Goal: Task Accomplishment & Management: Manage account settings

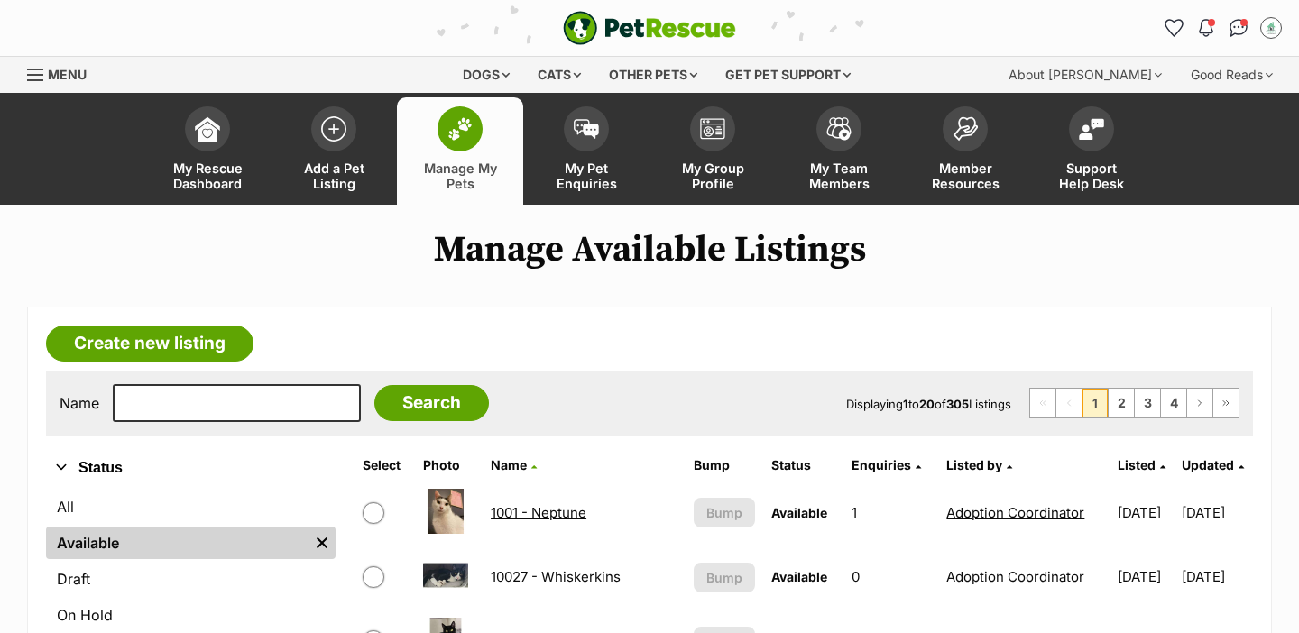
click at [438, 148] on link "Manage My Pets" at bounding box center [460, 150] width 126 height 107
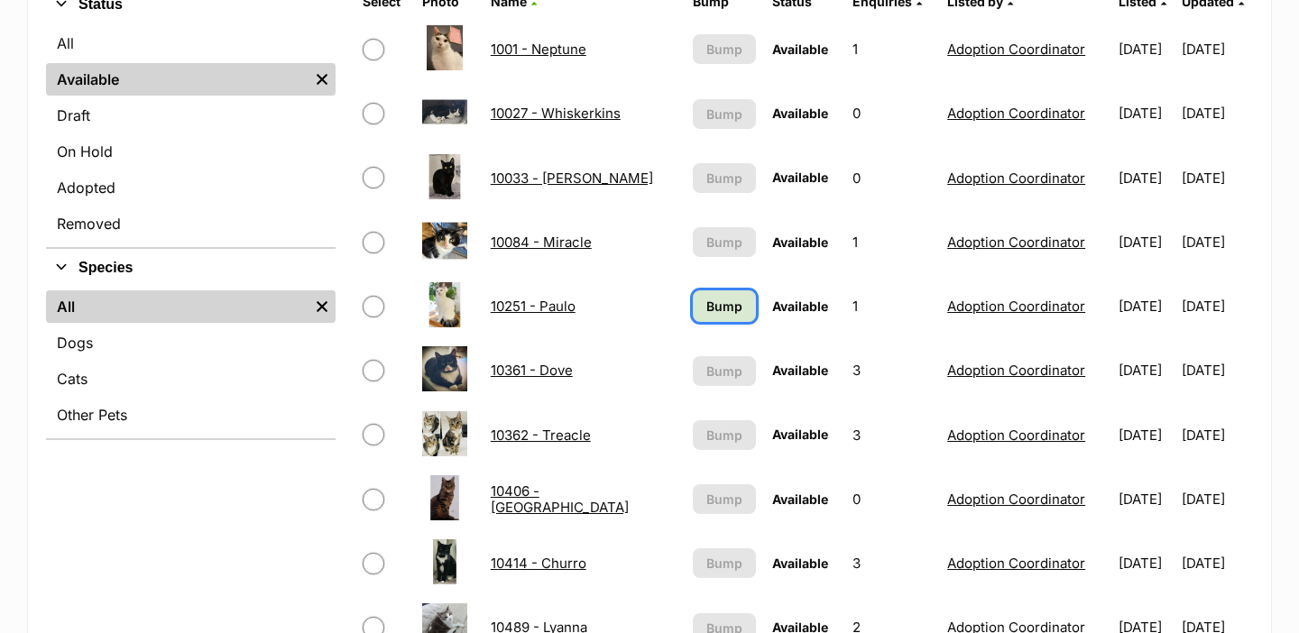
click at [722, 303] on span "Bump" at bounding box center [724, 306] width 36 height 19
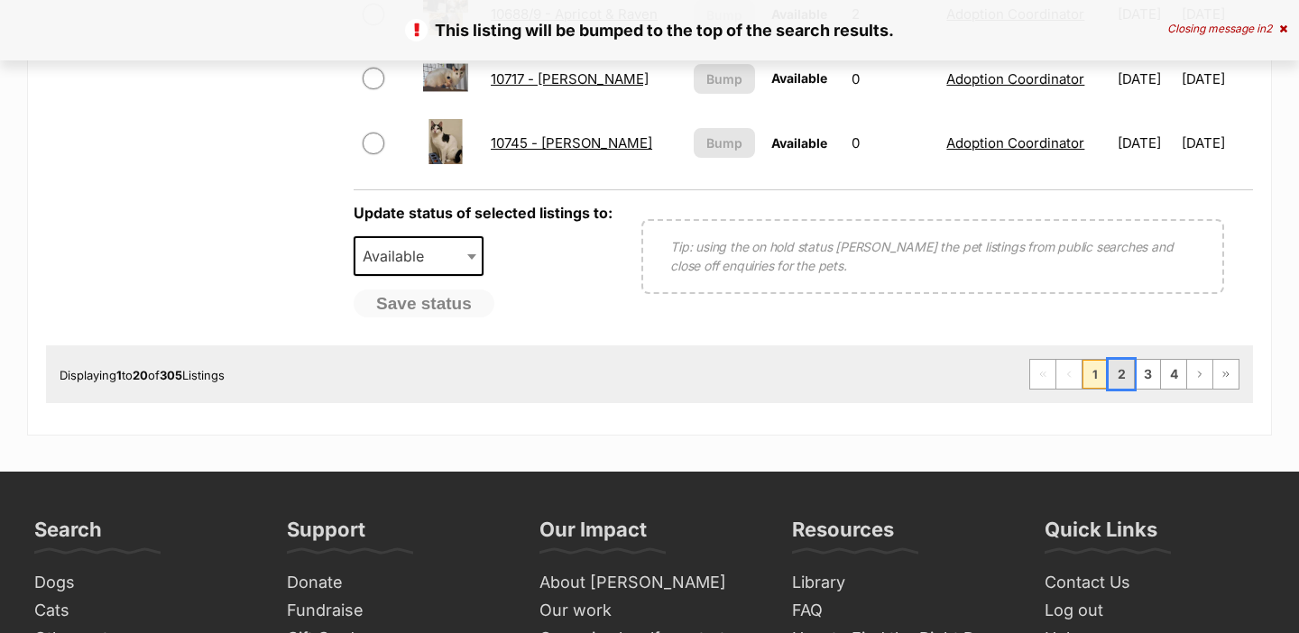
click at [1116, 369] on link "2" at bounding box center [1120, 374] width 25 height 29
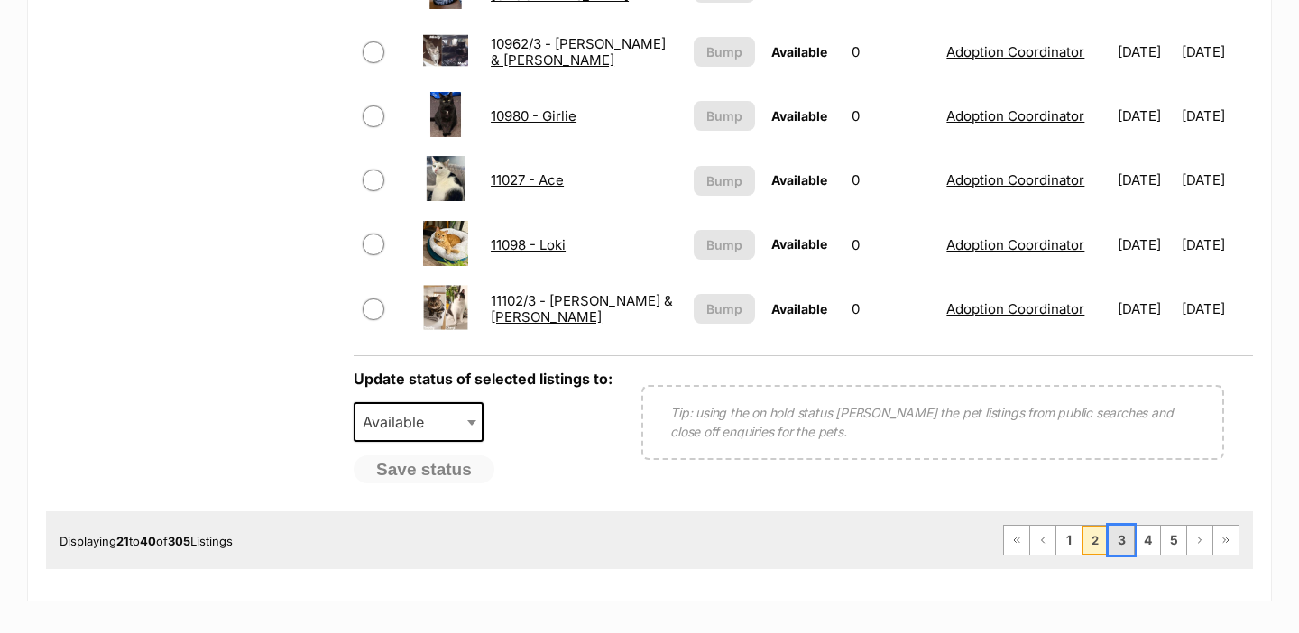
click at [1115, 541] on link "3" at bounding box center [1120, 540] width 25 height 29
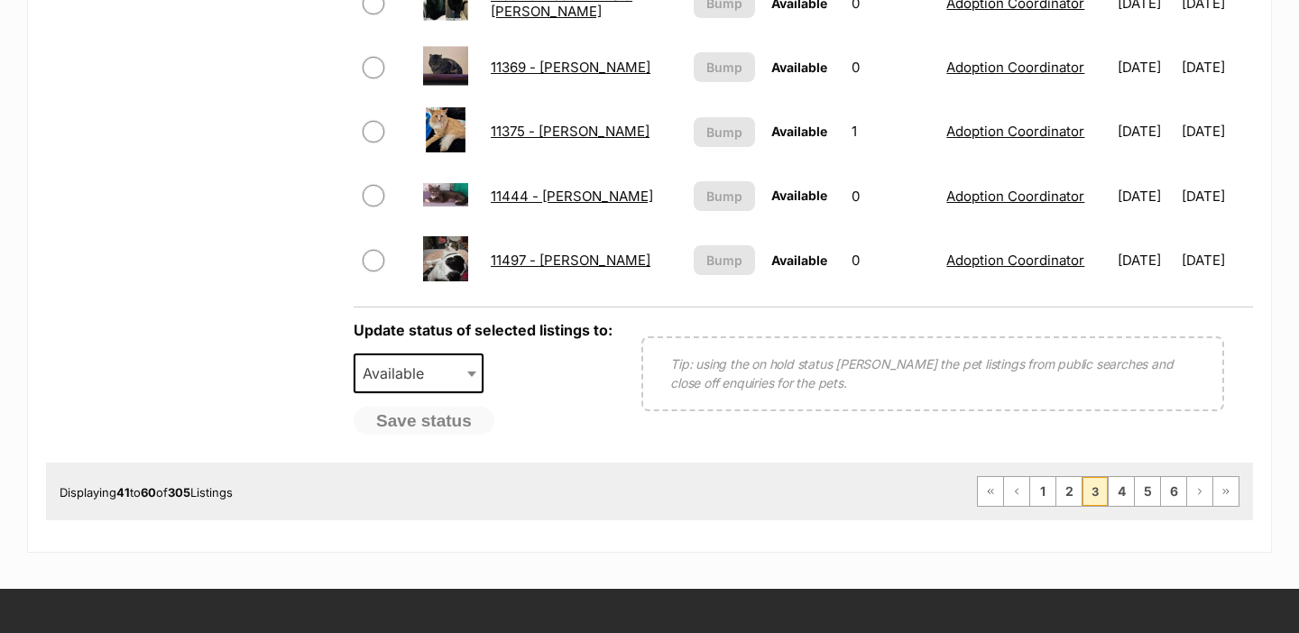
scroll to position [1492, 0]
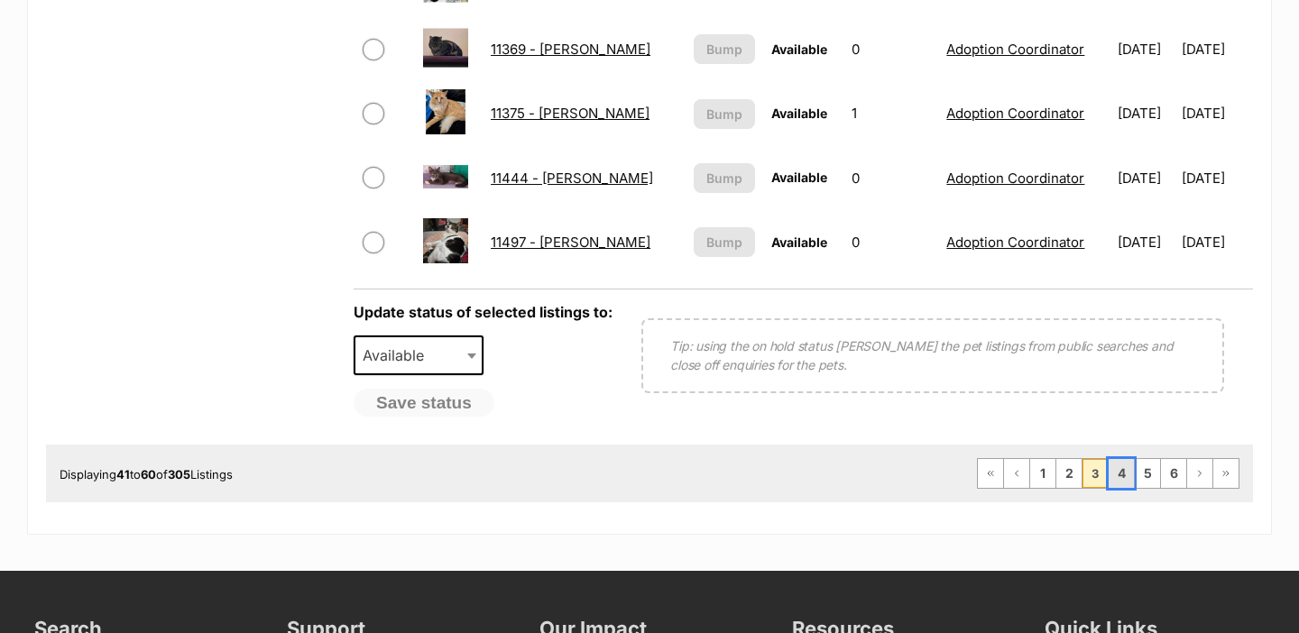
click at [1132, 468] on link "4" at bounding box center [1120, 473] width 25 height 29
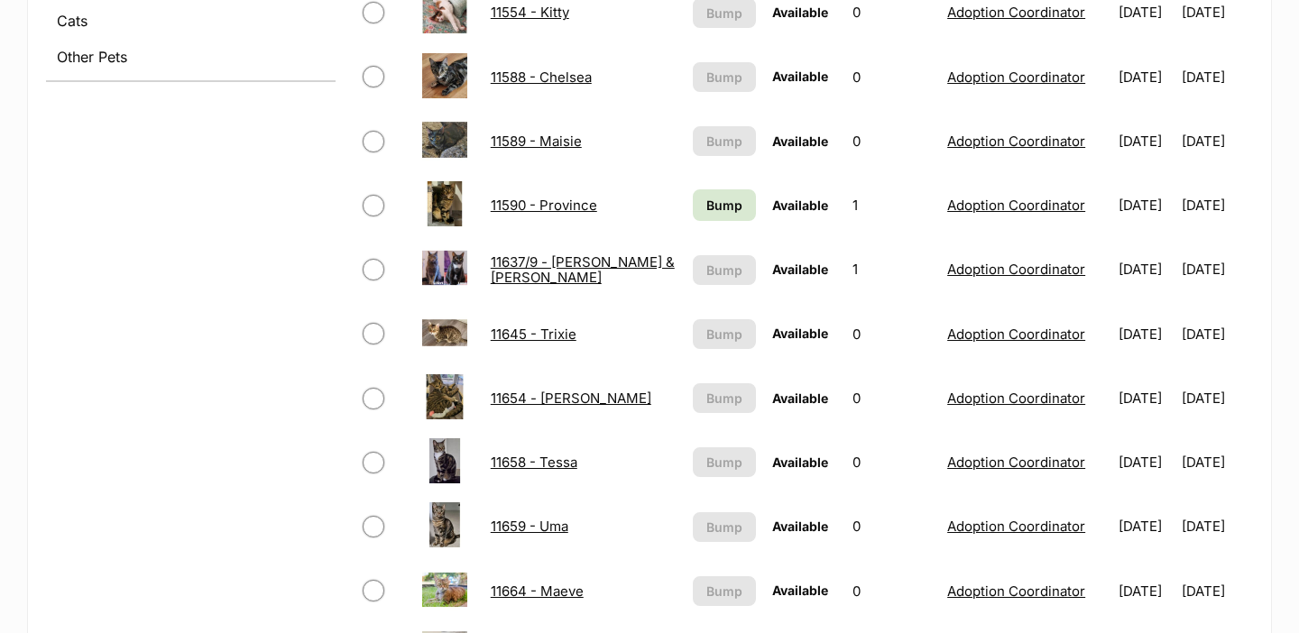
scroll to position [822, 0]
click at [712, 207] on span "Bump" at bounding box center [724, 204] width 36 height 19
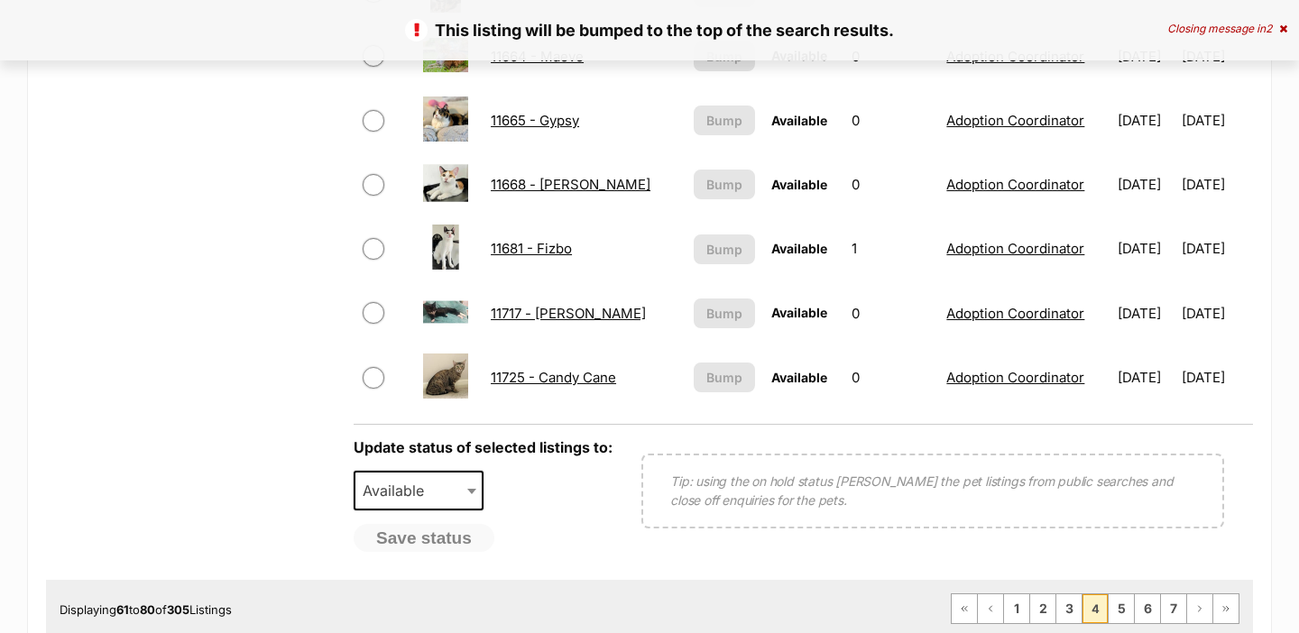
scroll to position [1471, 0]
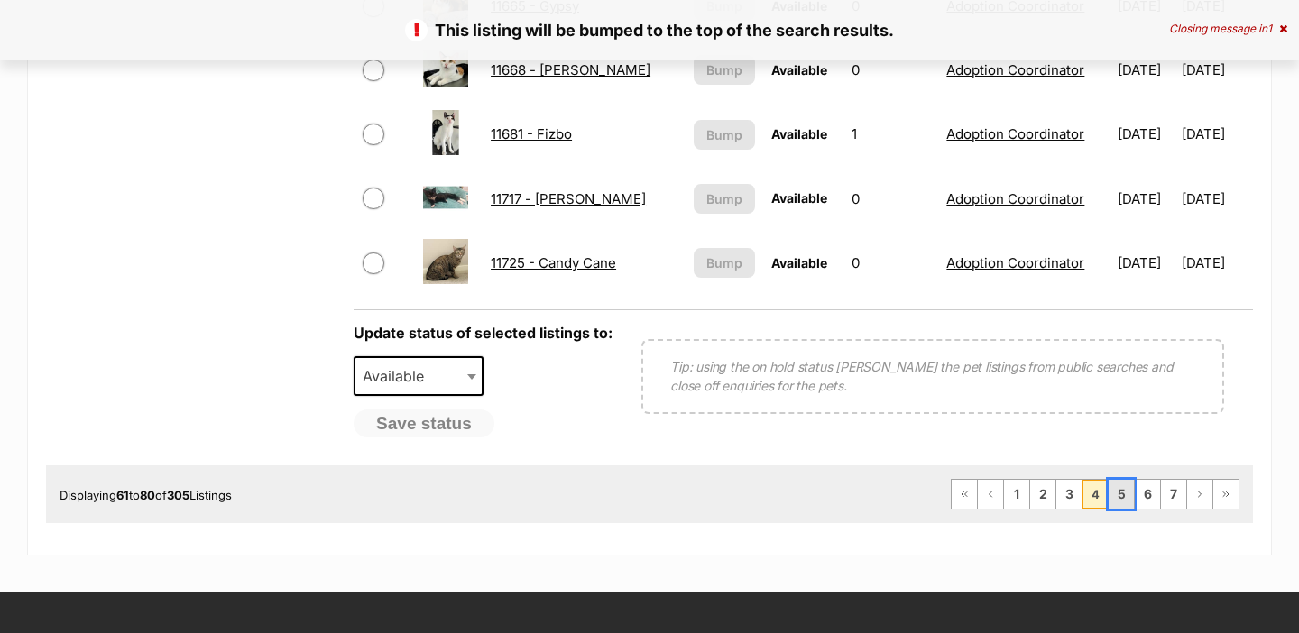
click at [1118, 497] on link "5" at bounding box center [1120, 494] width 25 height 29
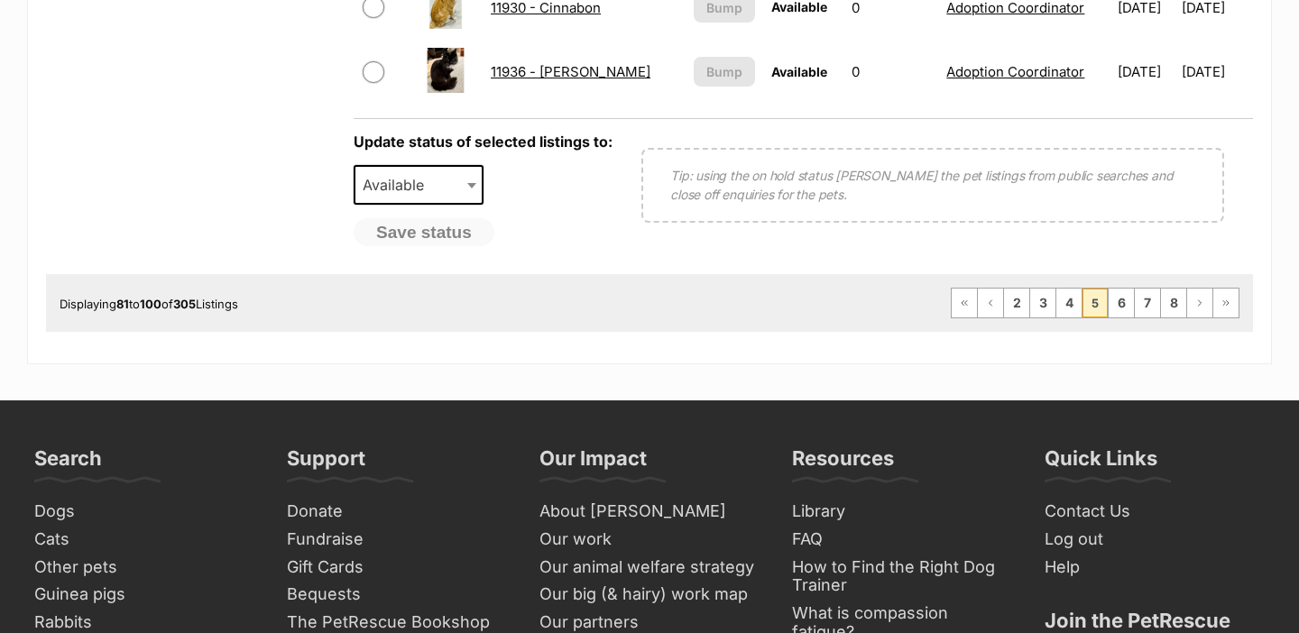
scroll to position [1664, 0]
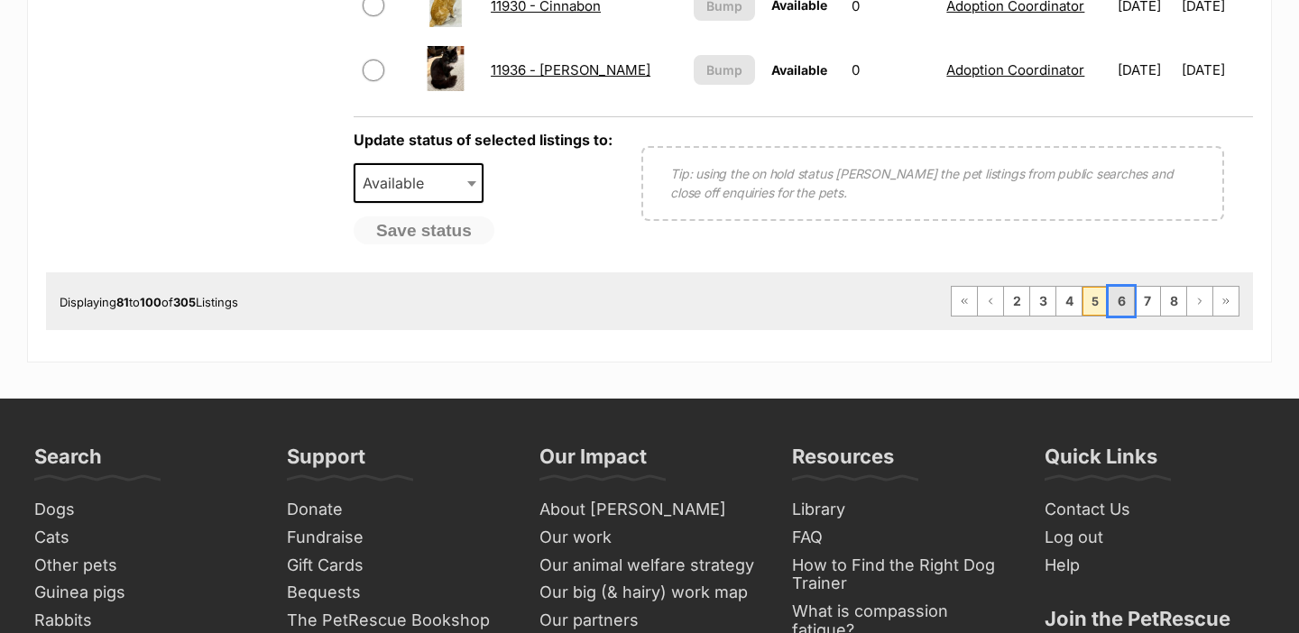
click at [1129, 314] on link "6" at bounding box center [1120, 301] width 25 height 29
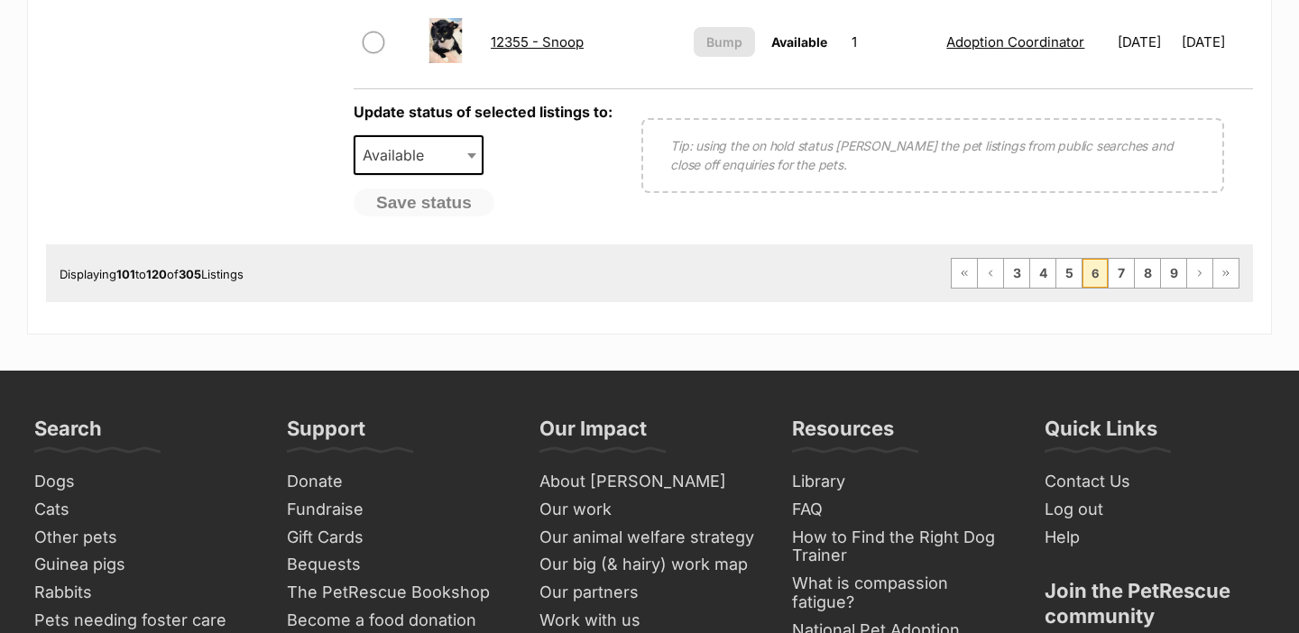
scroll to position [1730, 0]
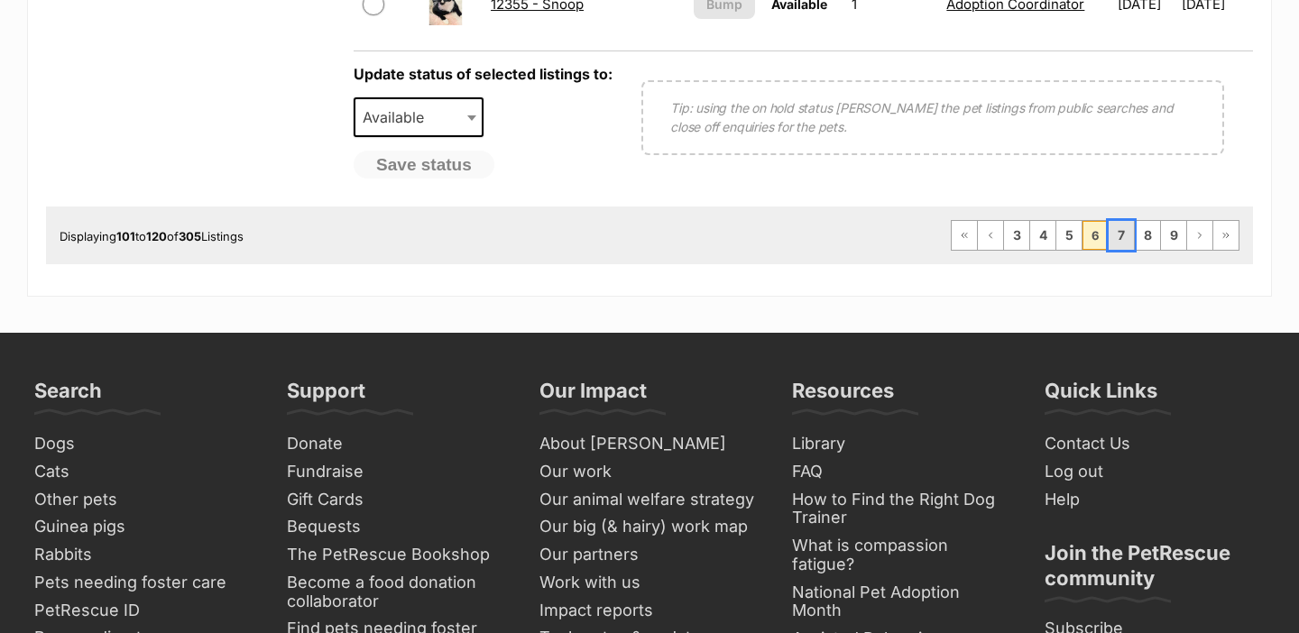
click at [1117, 231] on link "7" at bounding box center [1120, 235] width 25 height 29
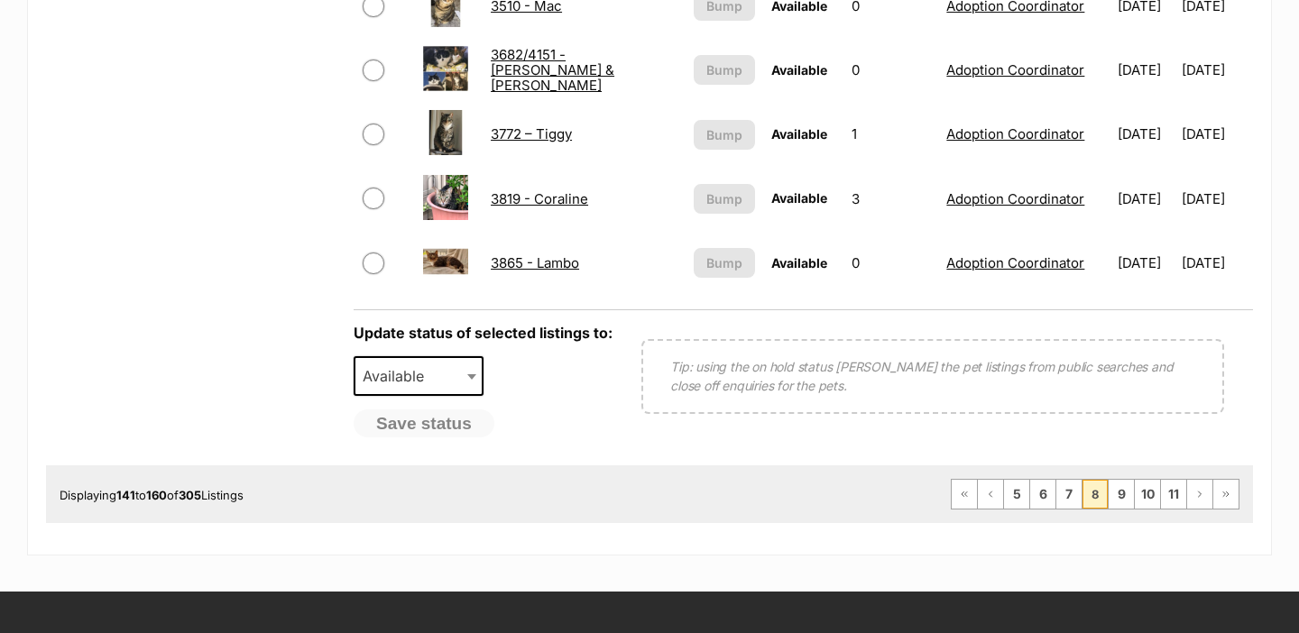
scroll to position [1467, 0]
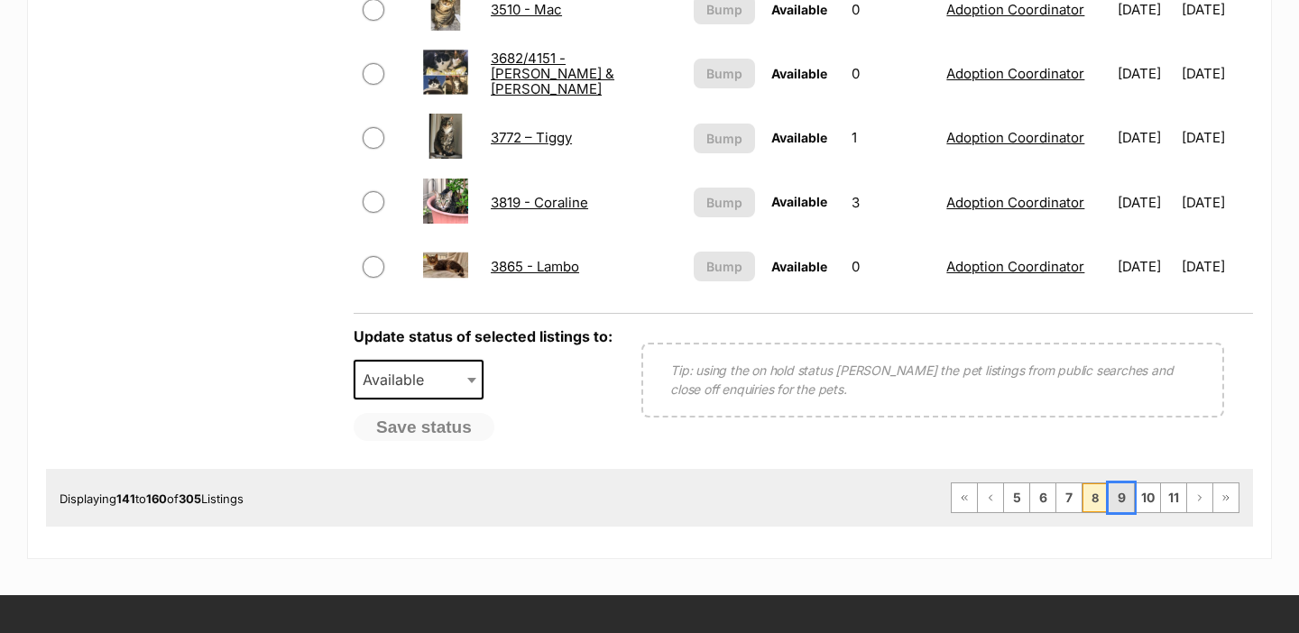
click at [1124, 493] on link "9" at bounding box center [1120, 497] width 25 height 29
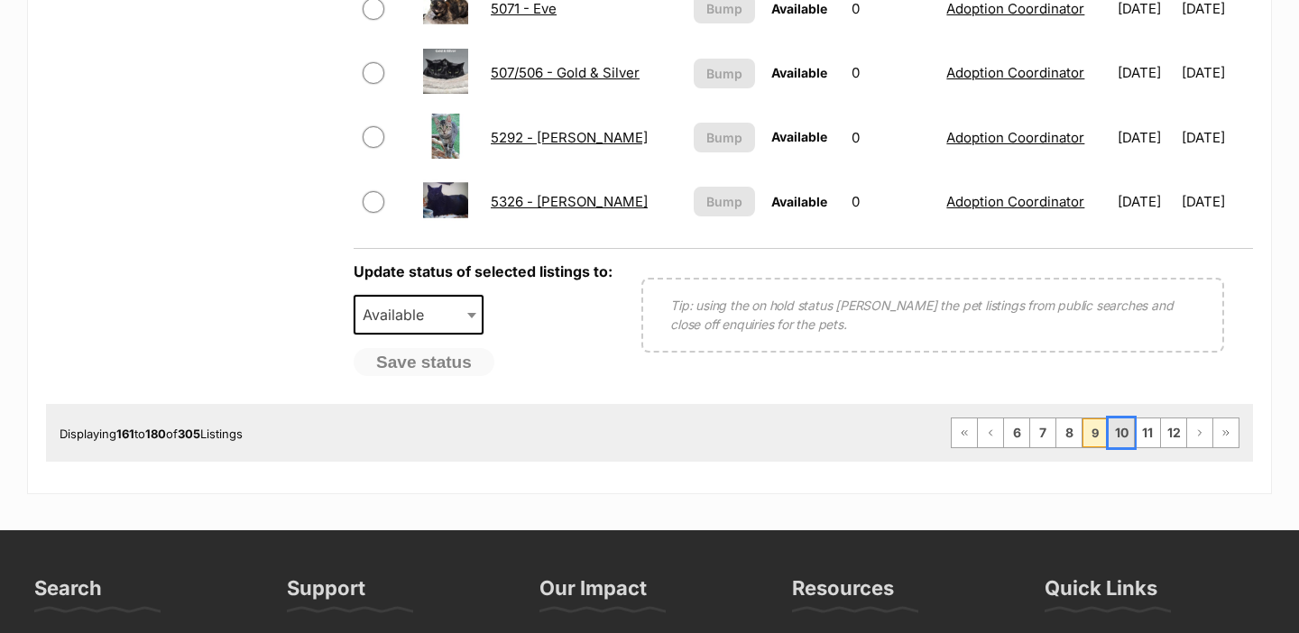
click at [1120, 433] on link "10" at bounding box center [1120, 432] width 25 height 29
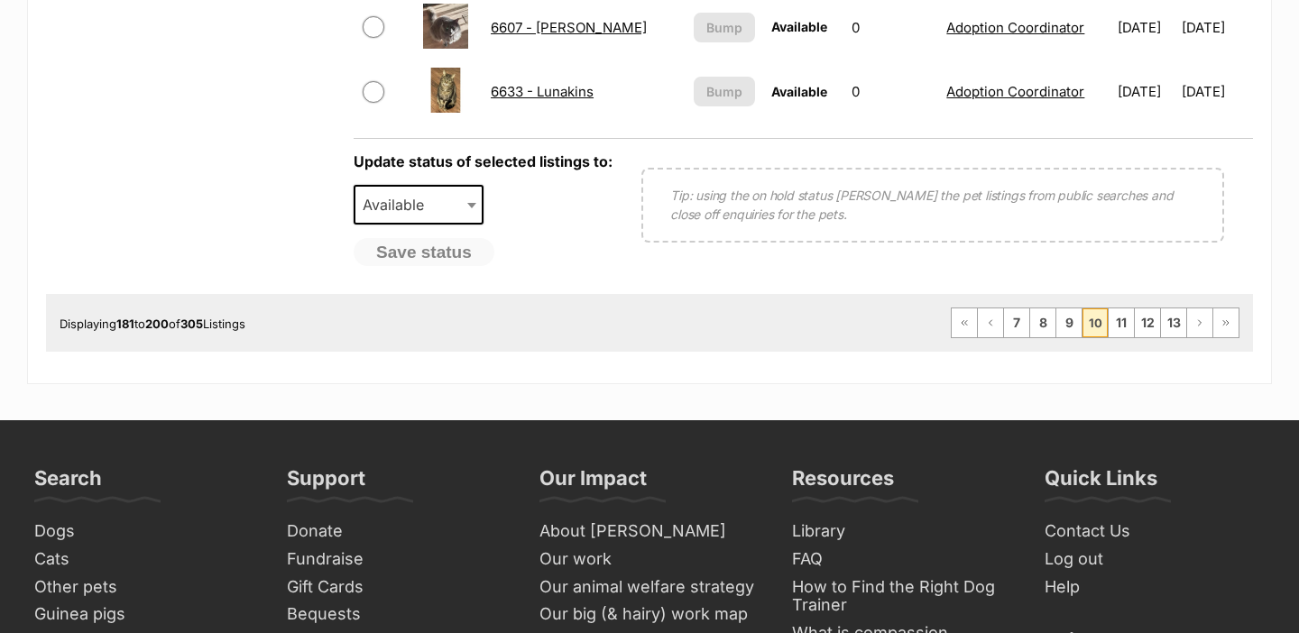
scroll to position [1678, 0]
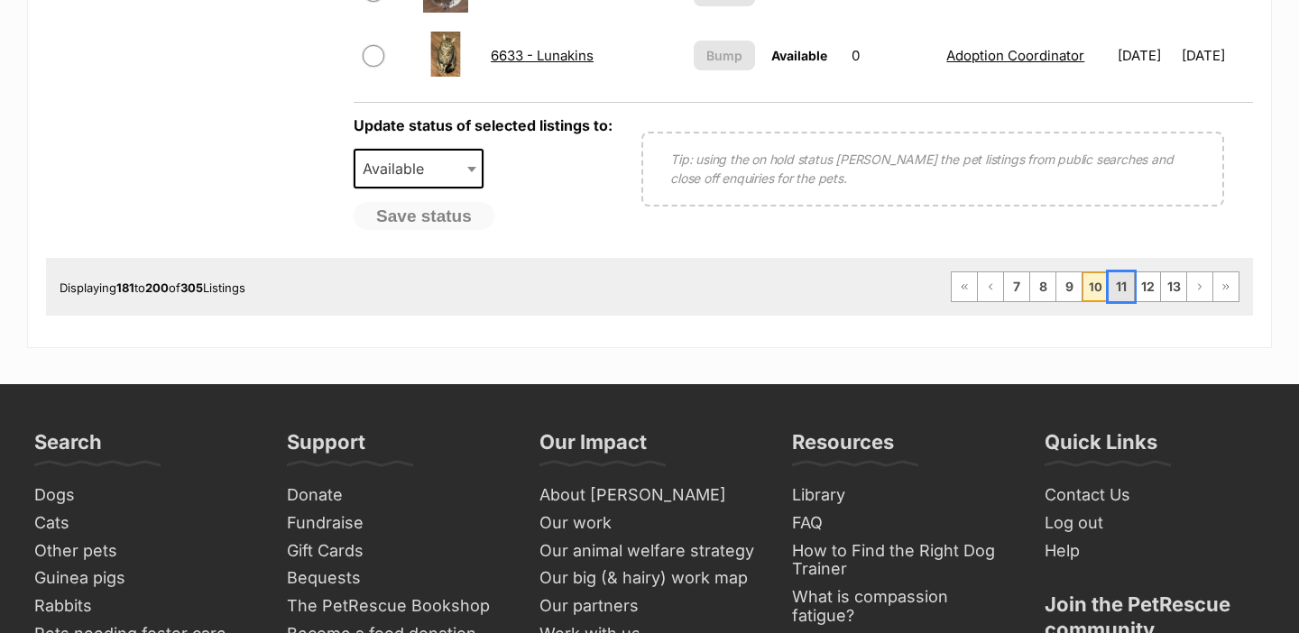
click at [1122, 289] on link "11" at bounding box center [1120, 286] width 25 height 29
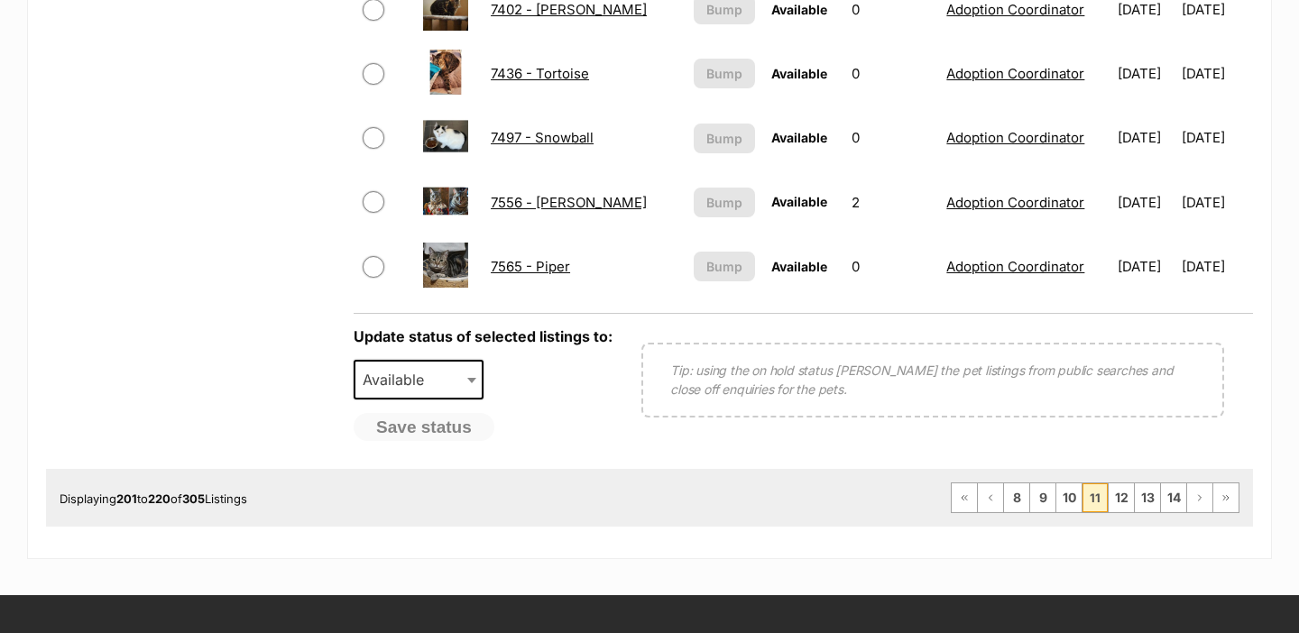
scroll to position [1488, 0]
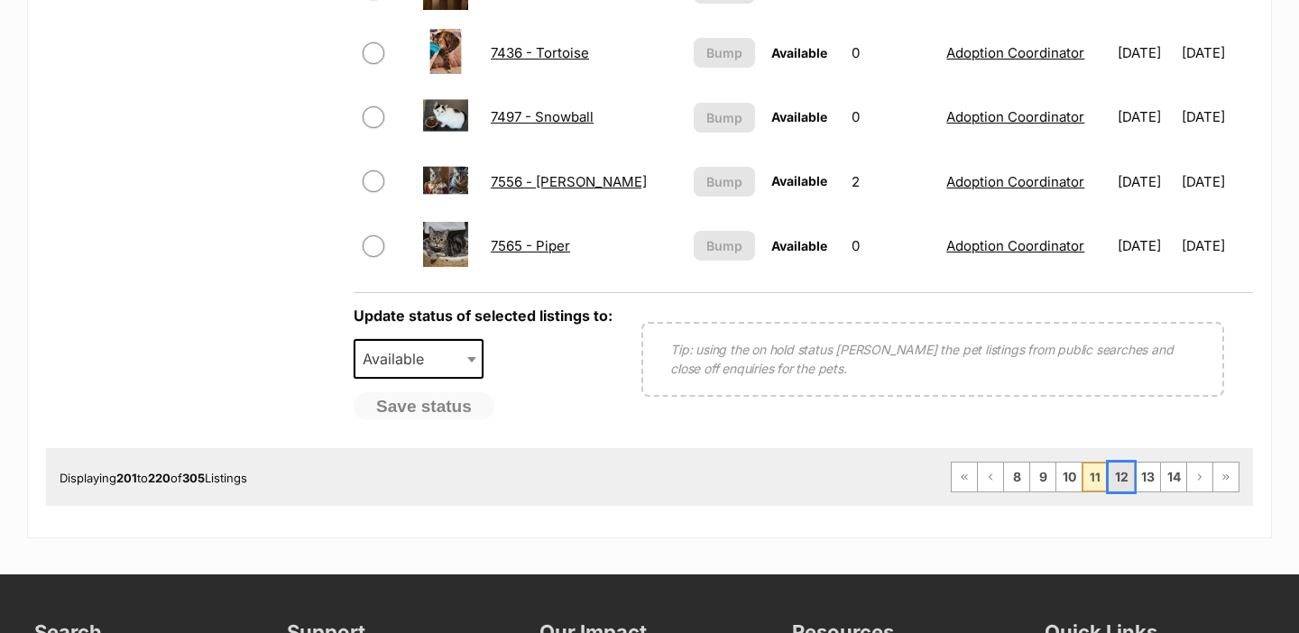
click at [1128, 485] on link "12" at bounding box center [1120, 477] width 25 height 29
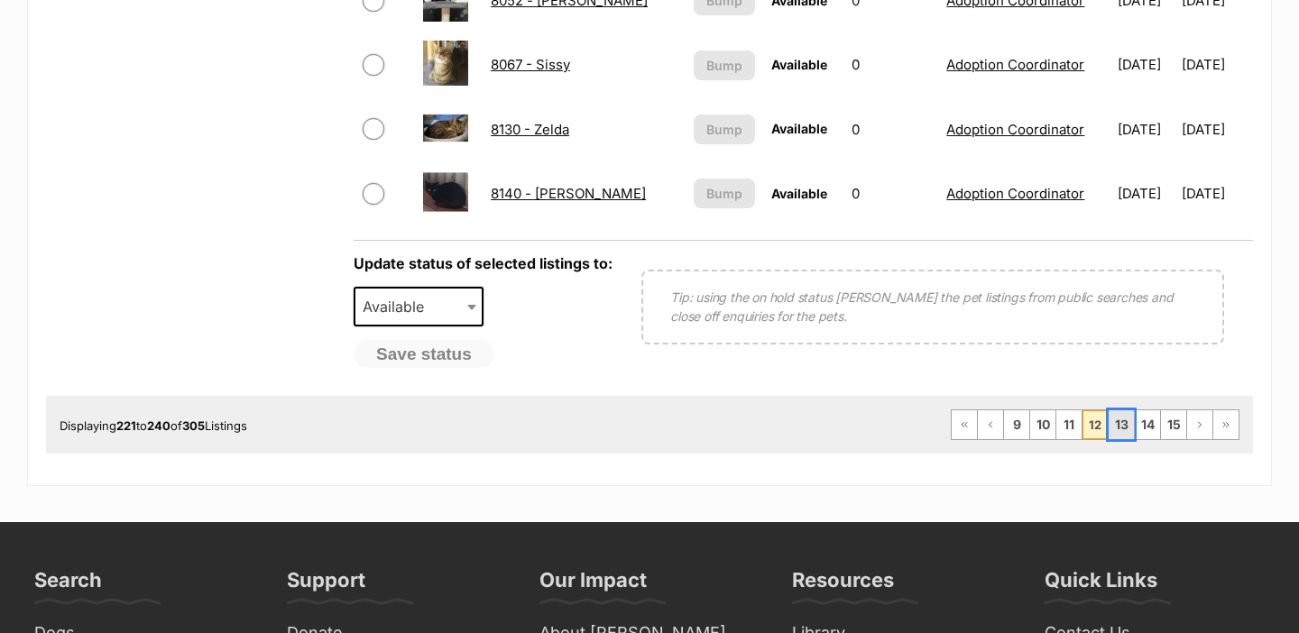
click at [1122, 429] on link "13" at bounding box center [1120, 424] width 25 height 29
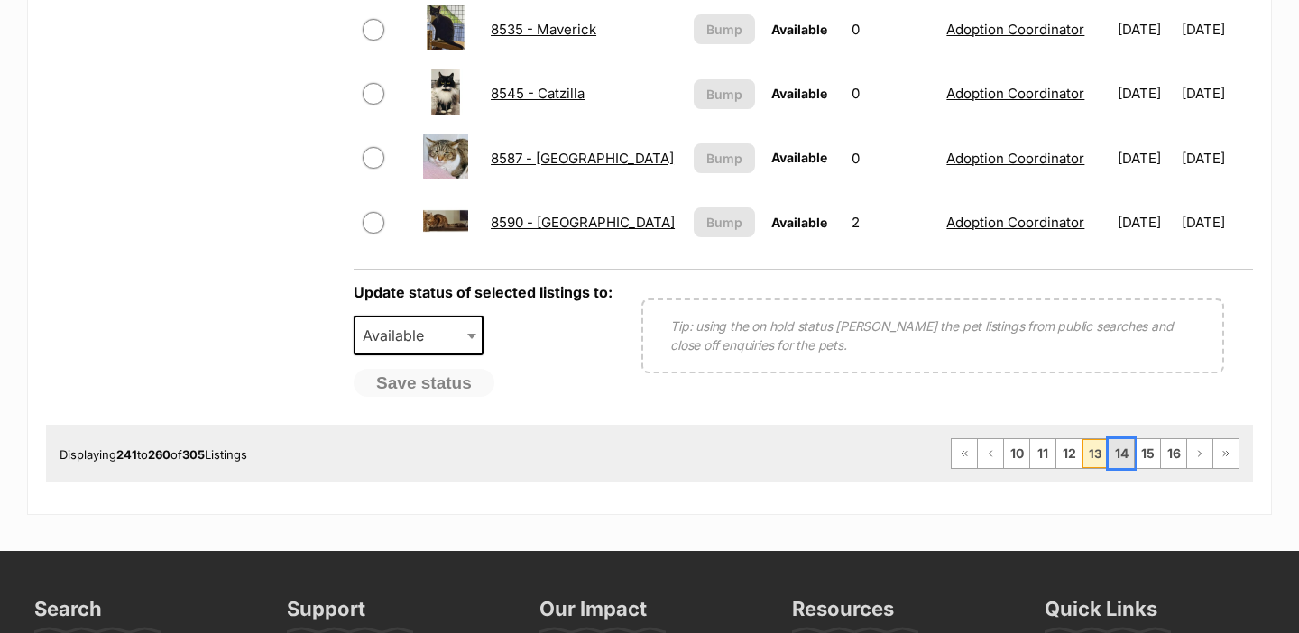
click at [1128, 453] on link "14" at bounding box center [1120, 453] width 25 height 29
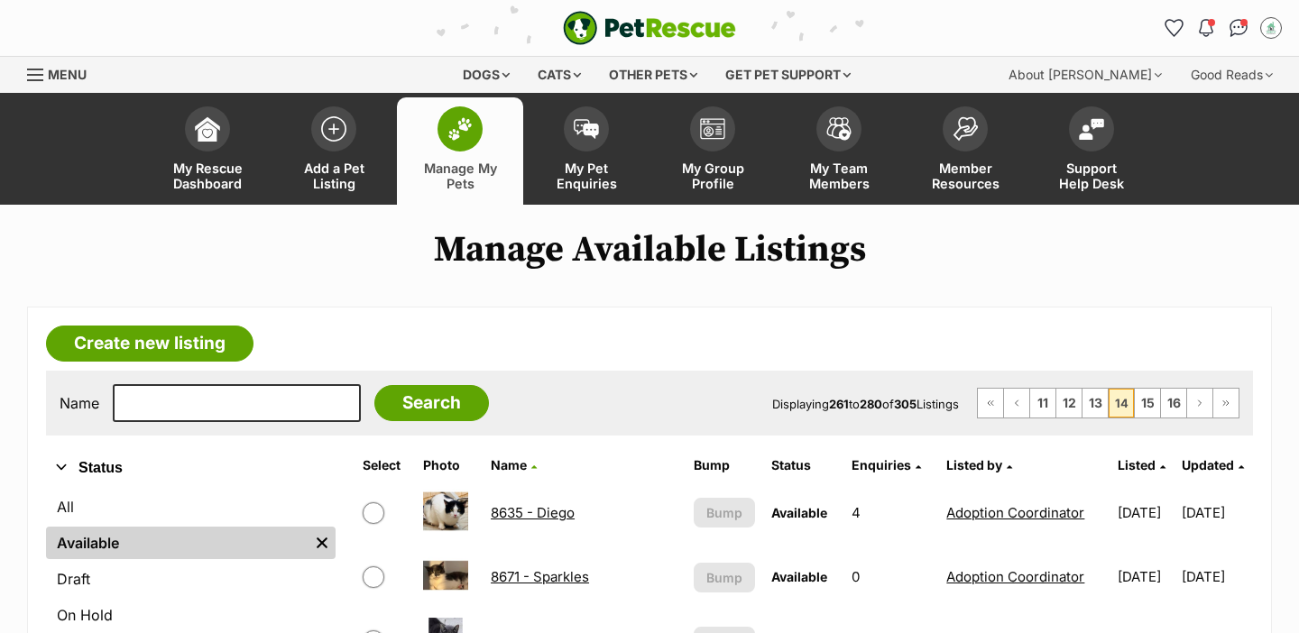
scroll to position [1492, 0]
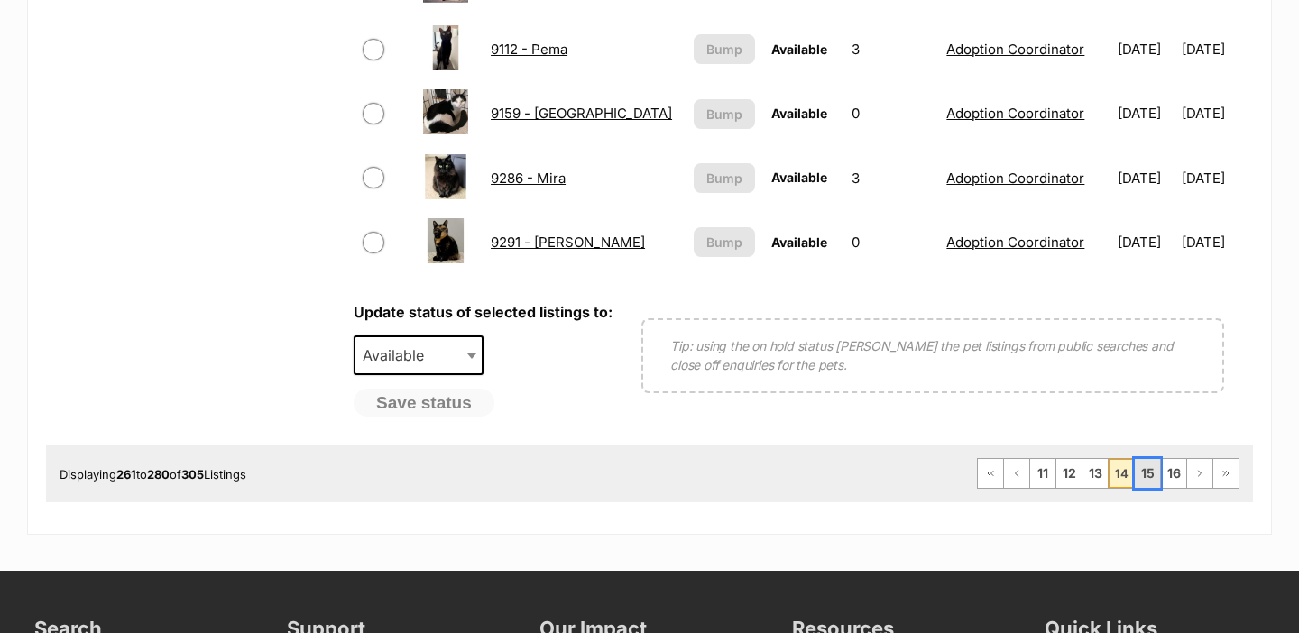
click at [1142, 465] on link "15" at bounding box center [1147, 473] width 25 height 29
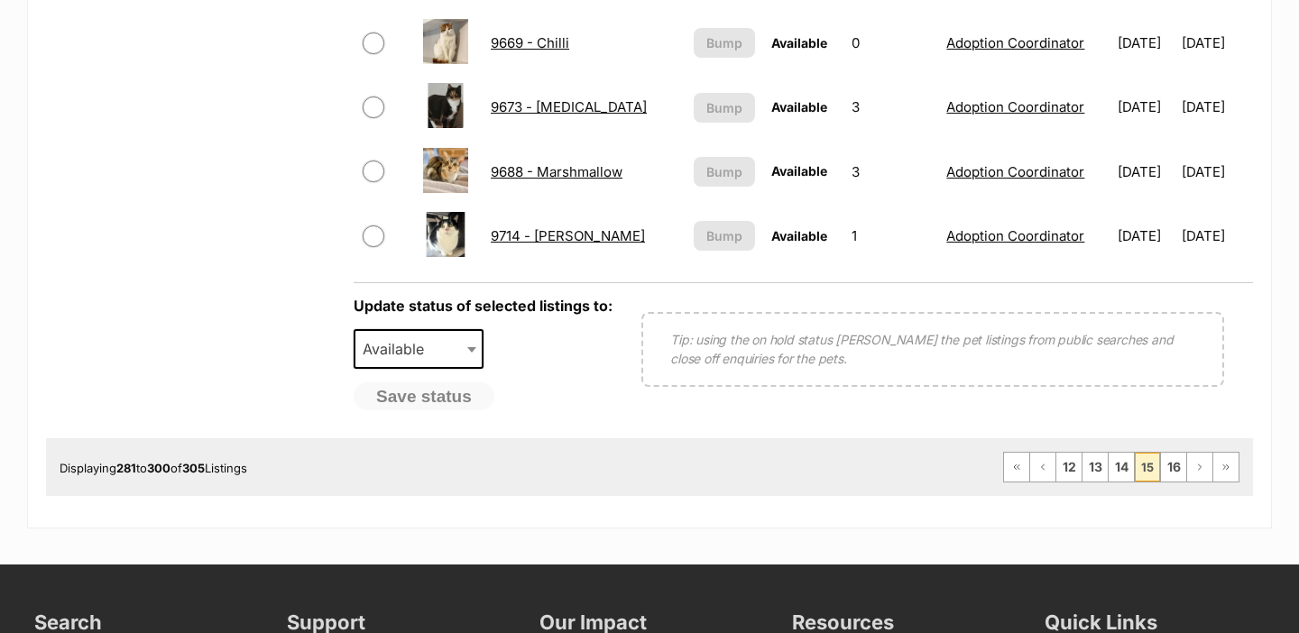
scroll to position [1500, 0]
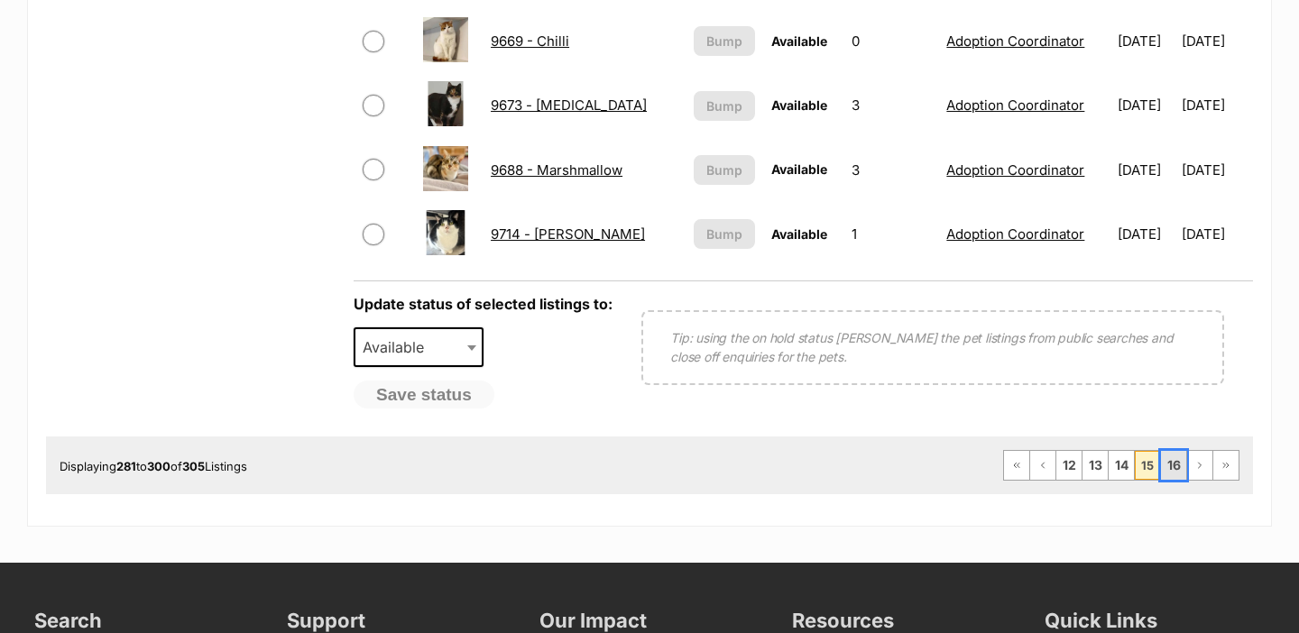
click at [1169, 467] on link "16" at bounding box center [1173, 465] width 25 height 29
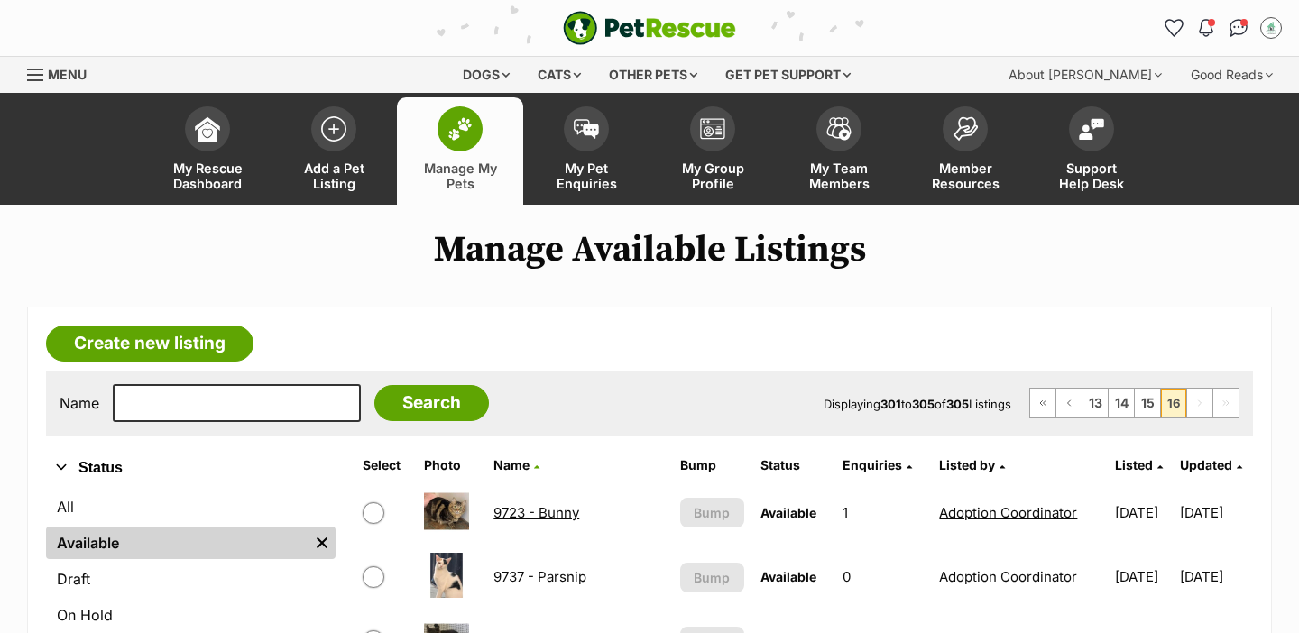
click at [457, 142] on span at bounding box center [459, 128] width 45 height 45
